Goal: Information Seeking & Learning: Find specific fact

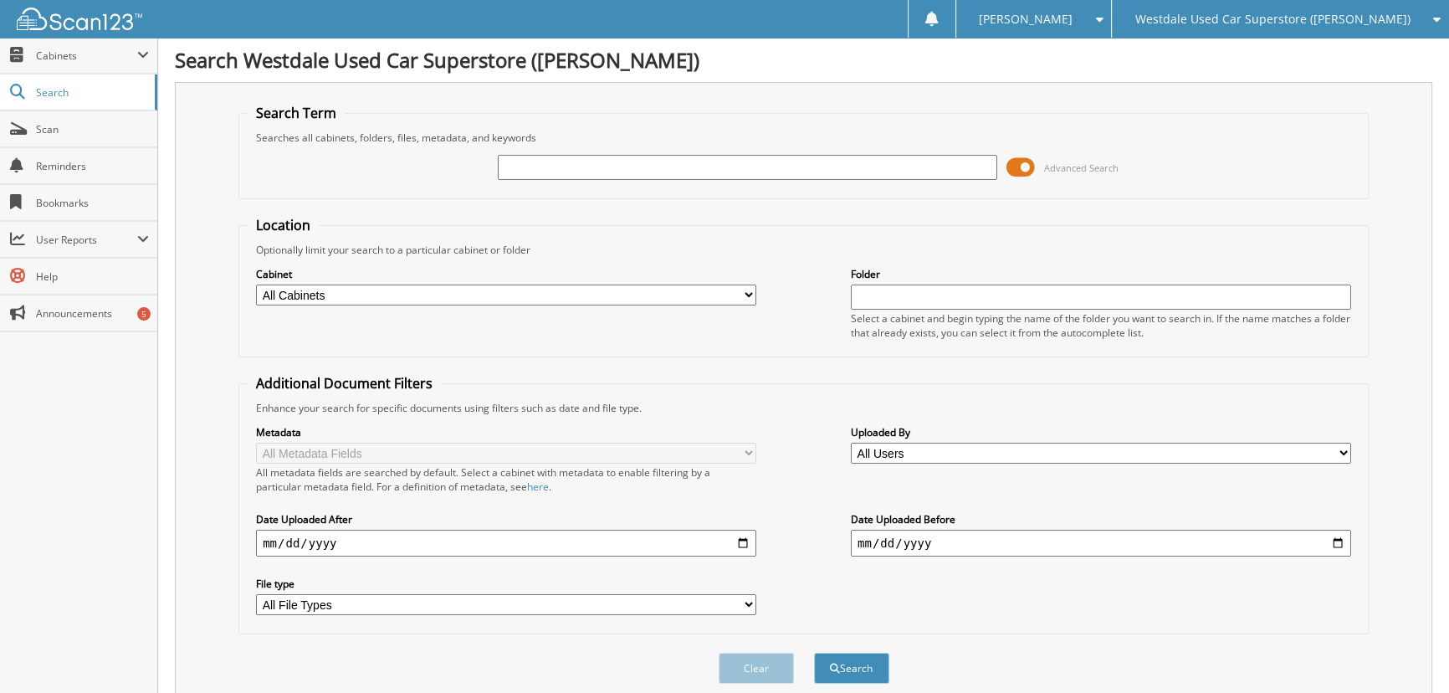
click at [544, 167] on input "text" at bounding box center [748, 167] width 500 height 25
type input "V337993"
click at [814, 652] on button "Search" at bounding box center [851, 667] width 75 height 31
click at [553, 164] on input "V337993" at bounding box center [748, 167] width 500 height 25
type input "V33799"
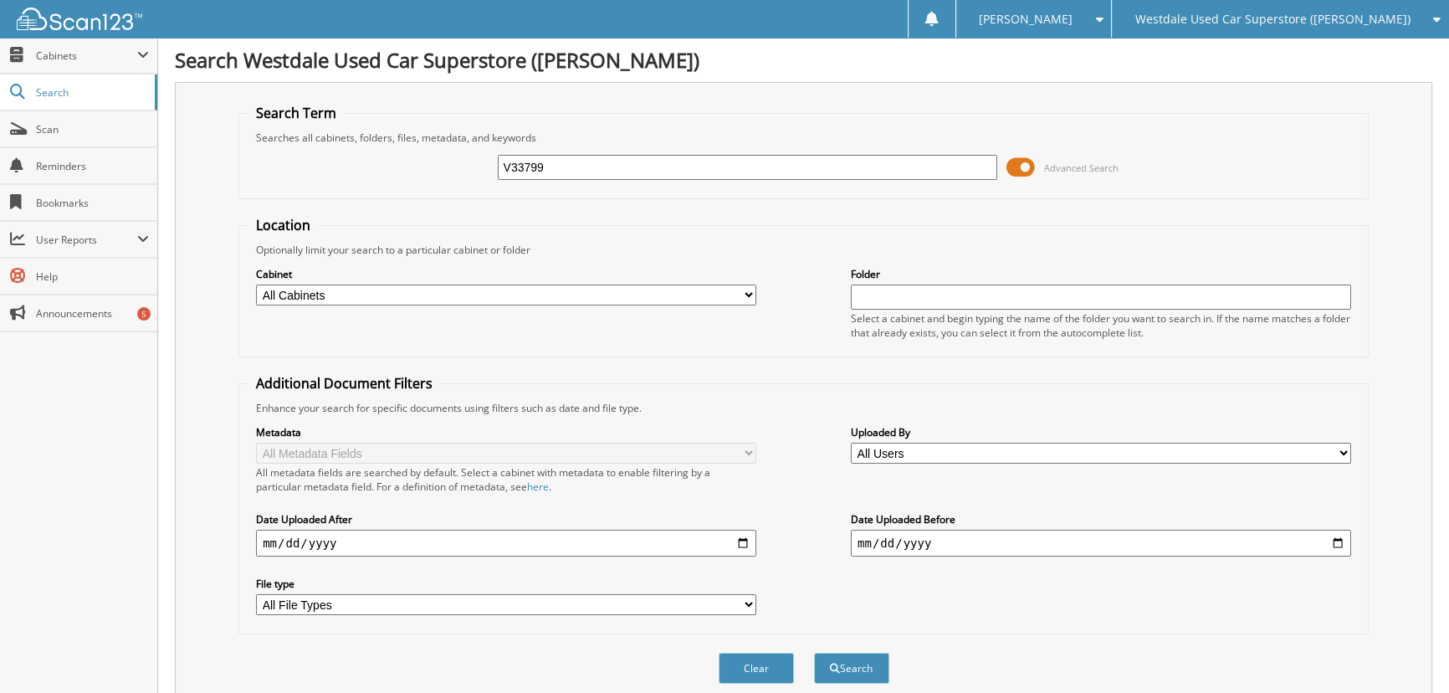
click at [814, 652] on button "Search" at bounding box center [851, 667] width 75 height 31
click at [582, 161] on input "V33799" at bounding box center [748, 167] width 500 height 25
click at [52, 59] on span "Cabinets" at bounding box center [86, 56] width 101 height 14
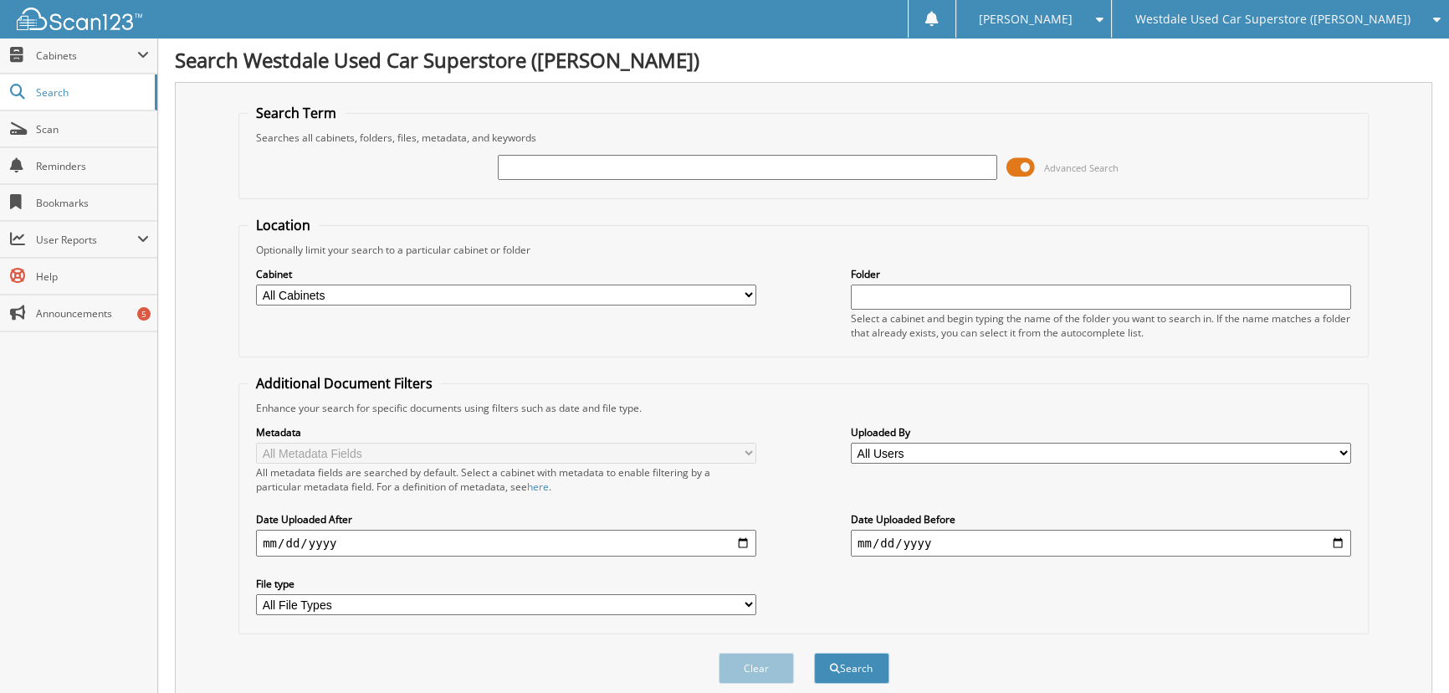
paste input "[US_VEHICLE_IDENTIFICATION_NUMBER]"
type input "[US_VEHICLE_IDENTIFICATION_NUMBER]"
click at [814, 652] on button "Search" at bounding box center [851, 667] width 75 height 31
click at [366, 284] on select "All Cabinets CAR DEALS PARTS SERVICE RO Needs Filing" at bounding box center [506, 294] width 500 height 21
select select "21591"
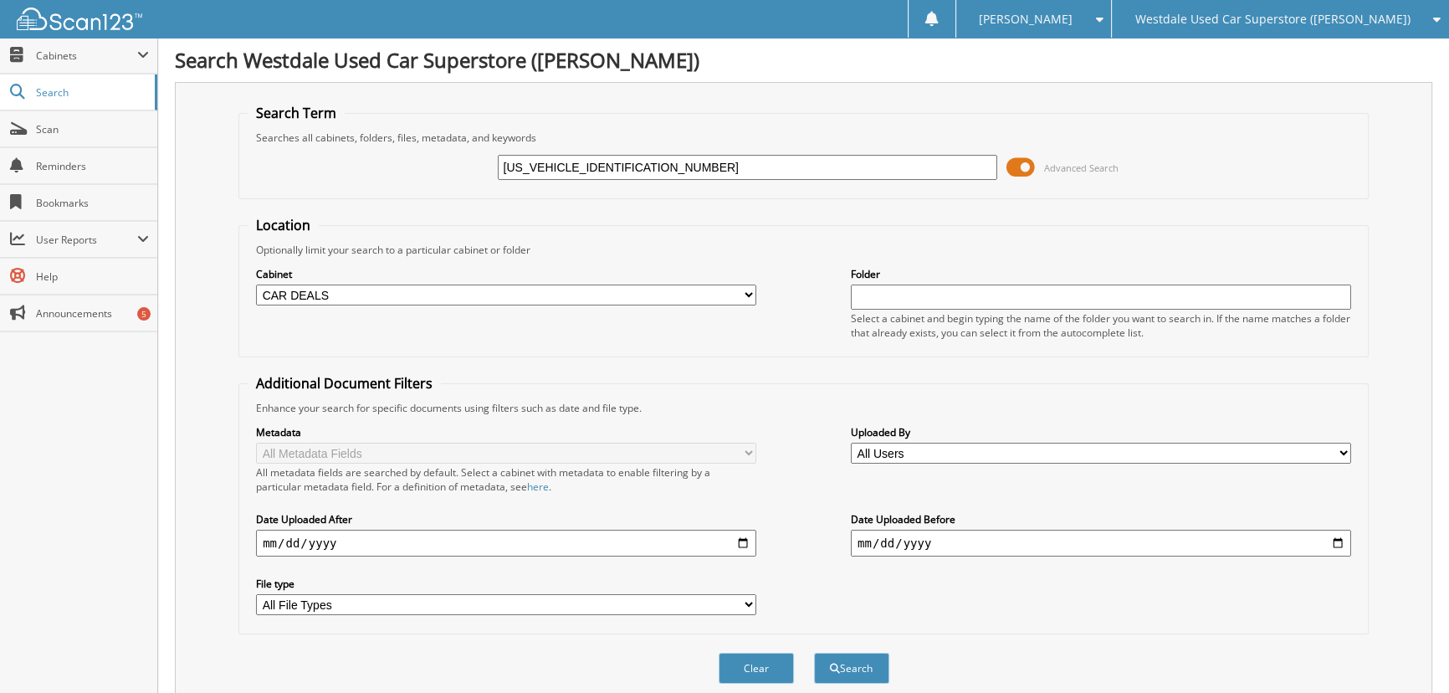
click at [256, 284] on select "All Cabinets CAR DEALS PARTS SERVICE RO Needs Filing" at bounding box center [506, 294] width 500 height 21
click at [1031, 170] on span at bounding box center [1020, 167] width 28 height 25
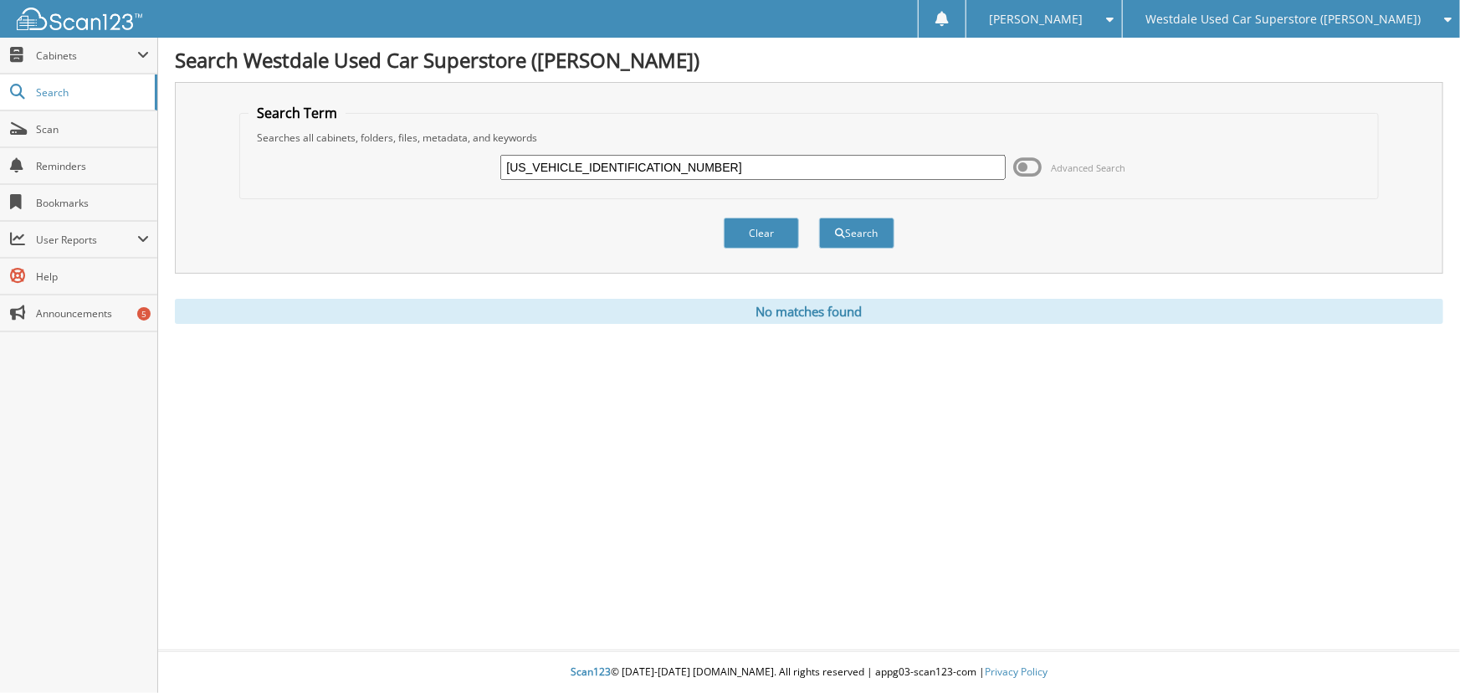
click at [1031, 170] on span at bounding box center [1028, 167] width 28 height 25
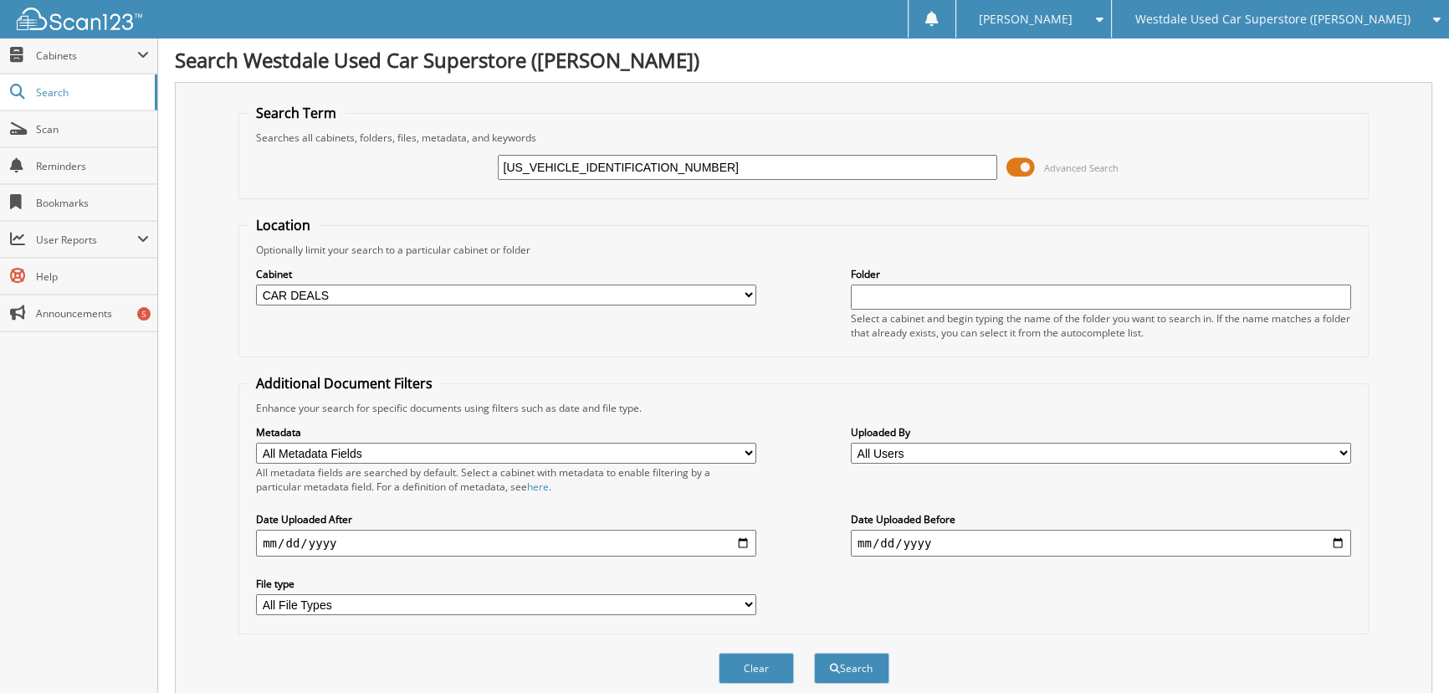
click at [1031, 170] on span at bounding box center [1020, 167] width 28 height 25
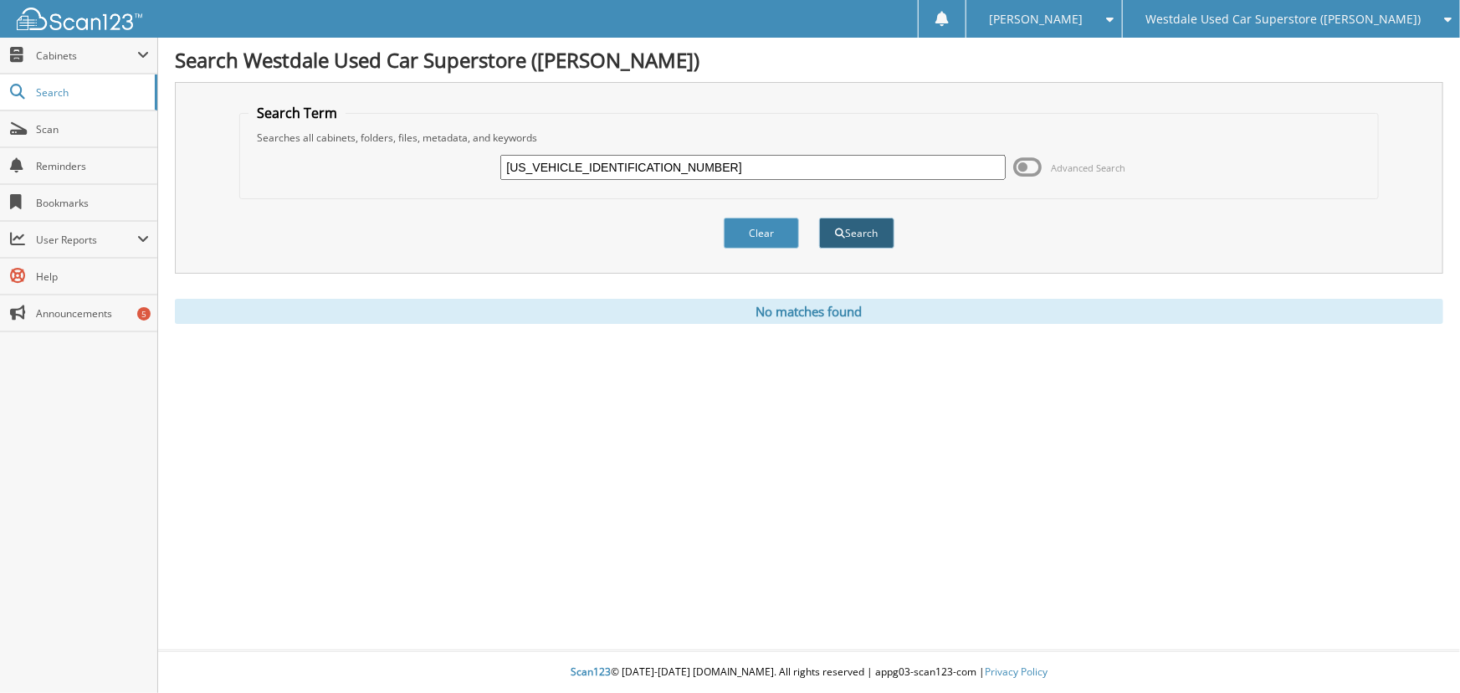
click at [849, 245] on button "Search" at bounding box center [856, 232] width 75 height 31
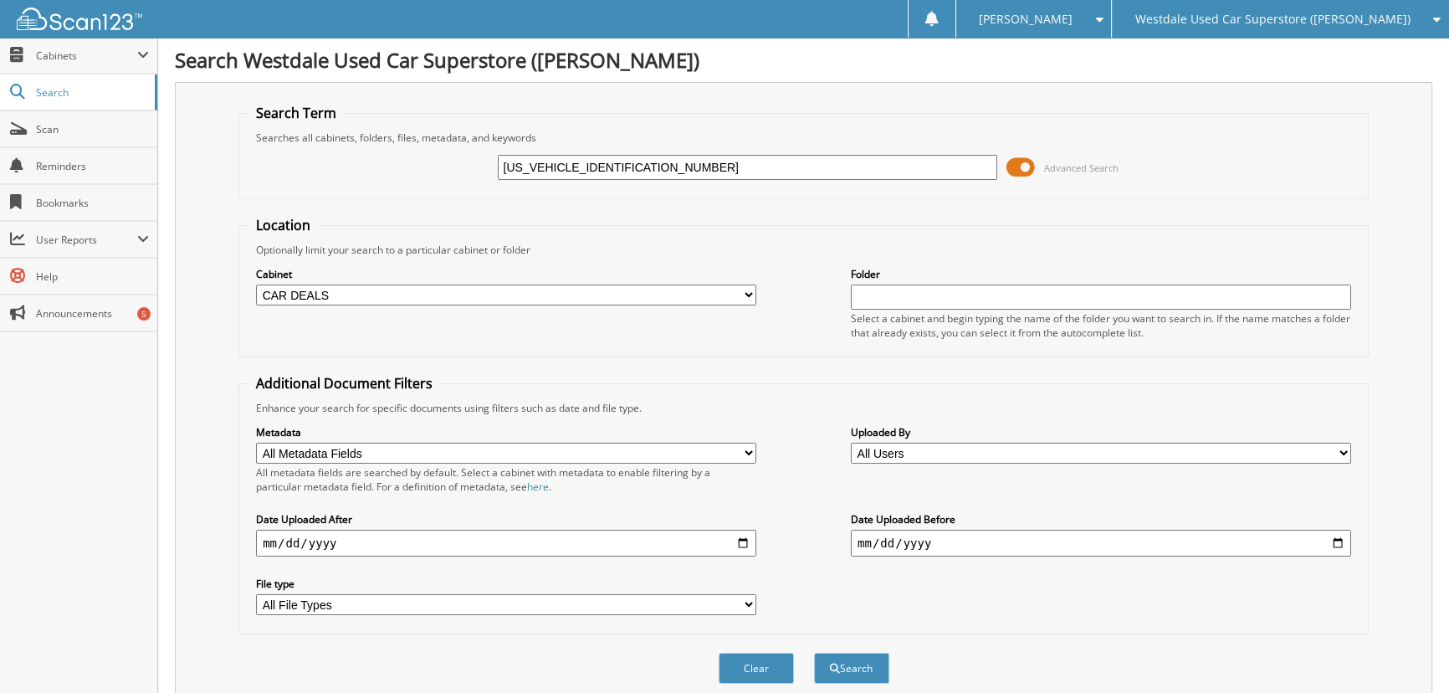
click at [514, 300] on select "All Cabinets CAR DEALS PARTS SERVICE RO Needs Filing" at bounding box center [506, 294] width 500 height 21
select select
click at [256, 284] on select "All Cabinets CAR DEALS PARTS SERVICE RO Needs Filing" at bounding box center [506, 294] width 500 height 21
click at [745, 223] on fieldset "Location Optionally limit your search to a particular cabinet or folder Cabinet…" at bounding box center [803, 286] width 1130 height 141
click at [965, 301] on input "text" at bounding box center [1101, 296] width 500 height 25
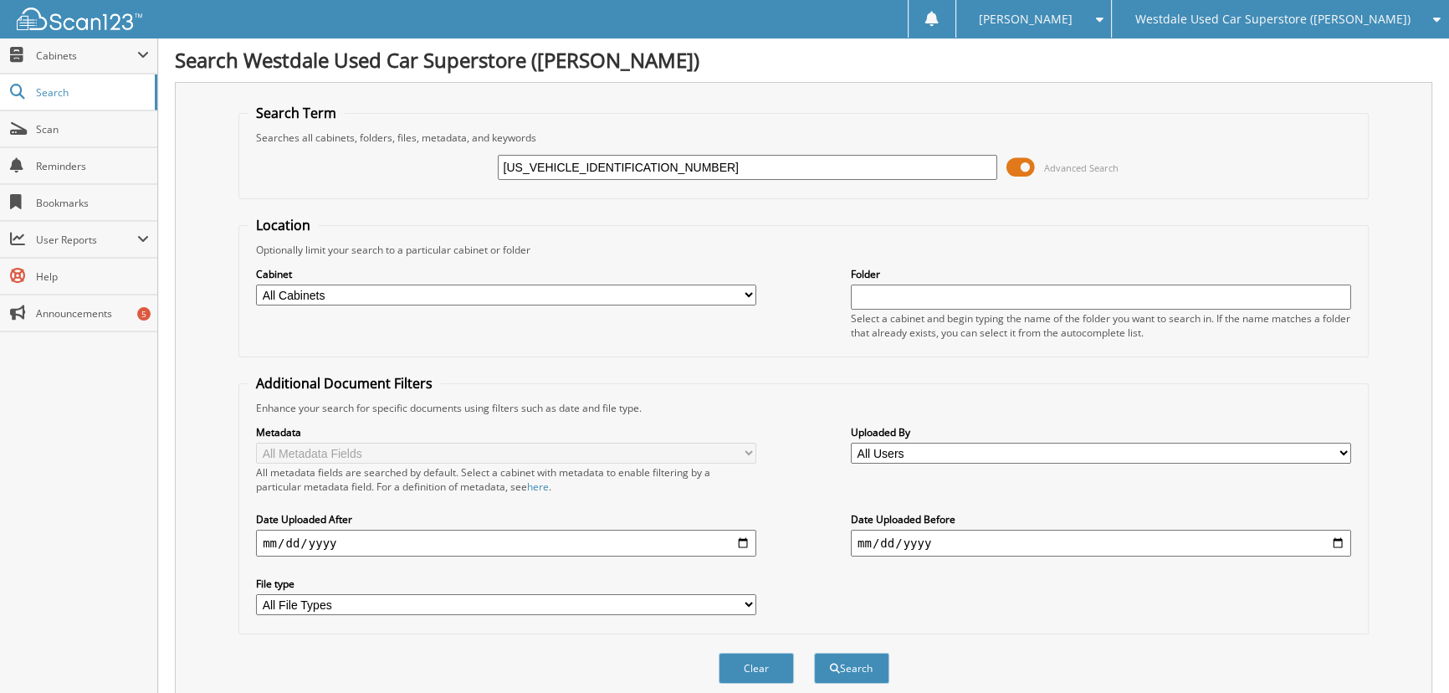
click at [691, 356] on div "Location Optionally limit your search to a particular cabinet or folder Cabinet…" at bounding box center [803, 425] width 1130 height 418
drag, startPoint x: 692, startPoint y: 173, endPoint x: 534, endPoint y: 172, distance: 158.1
click at [543, 175] on input "1G1ZD5ST7LF073859" at bounding box center [748, 167] width 500 height 25
